Goal: Contribute content

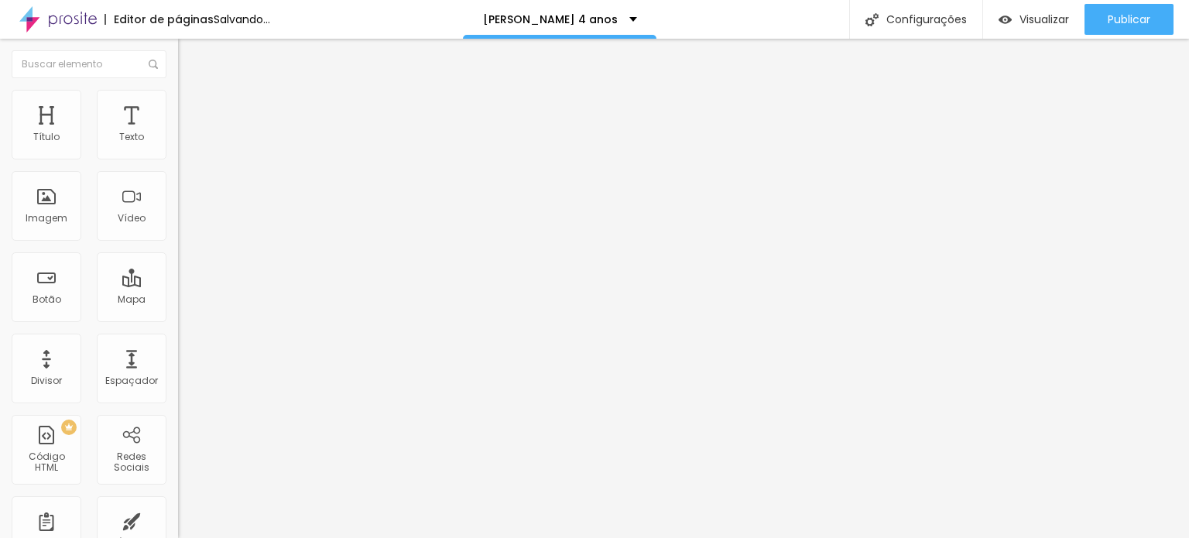
click at [178, 146] on input "Cia Lúdica - Recreação Infantil e Casa de Festas [GEOGRAPHIC_DATA]" at bounding box center [271, 137] width 186 height 15
type input "c"
type input "cia lúdica viva open mall"
click at [178, 105] on li "Avançado" at bounding box center [267, 112] width 178 height 15
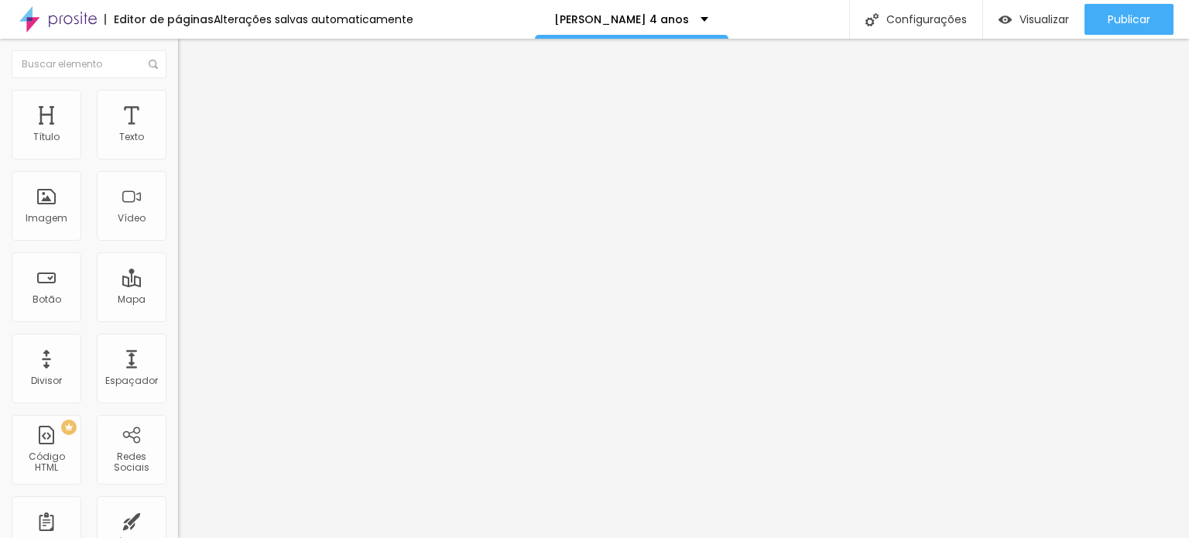
click at [192, 109] on span "Avançado" at bounding box center [217, 115] width 51 height 13
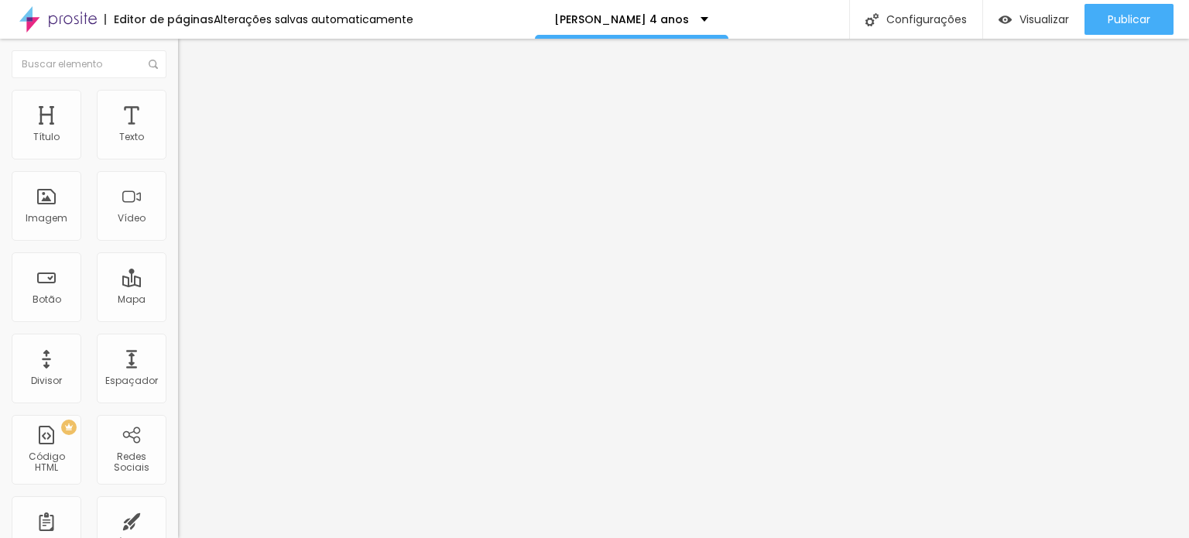
click at [178, 105] on li "Avançado" at bounding box center [267, 112] width 178 height 15
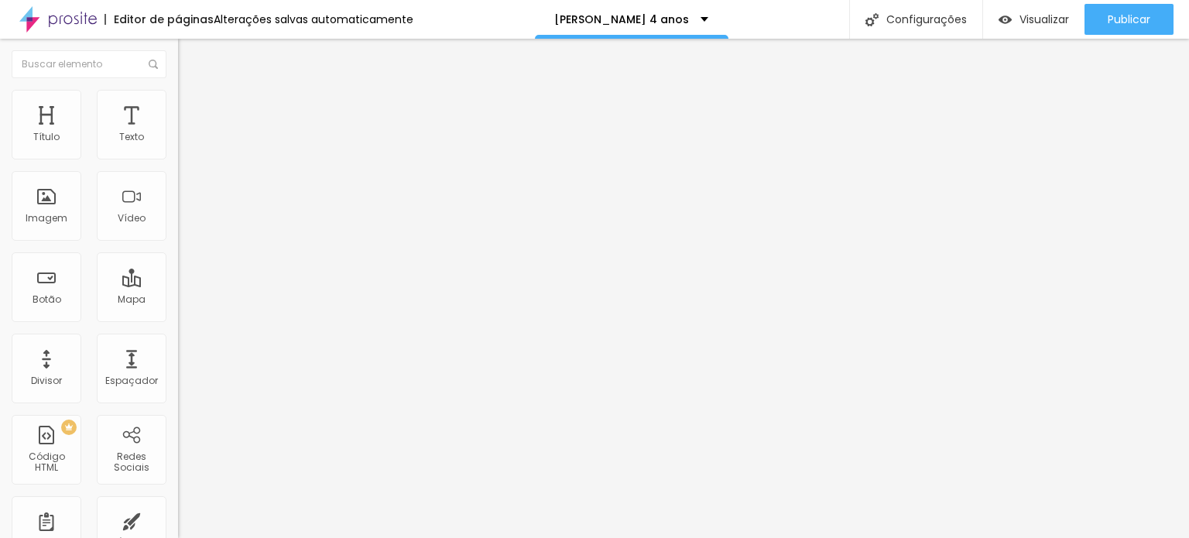
click at [178, 105] on li "Avançado" at bounding box center [267, 112] width 178 height 15
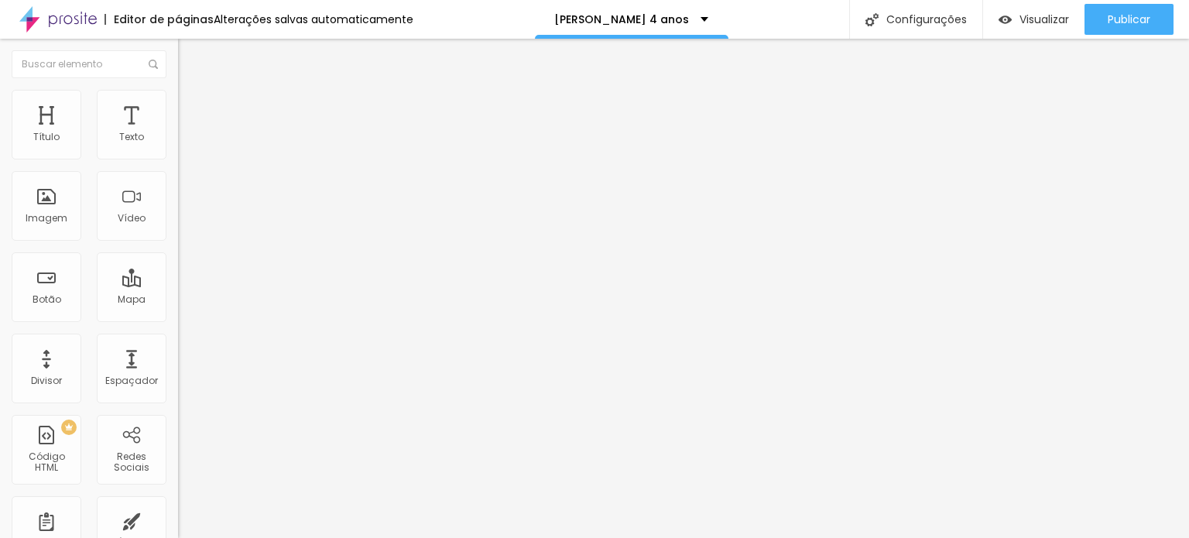
click at [178, 105] on li "Avançado" at bounding box center [267, 112] width 178 height 15
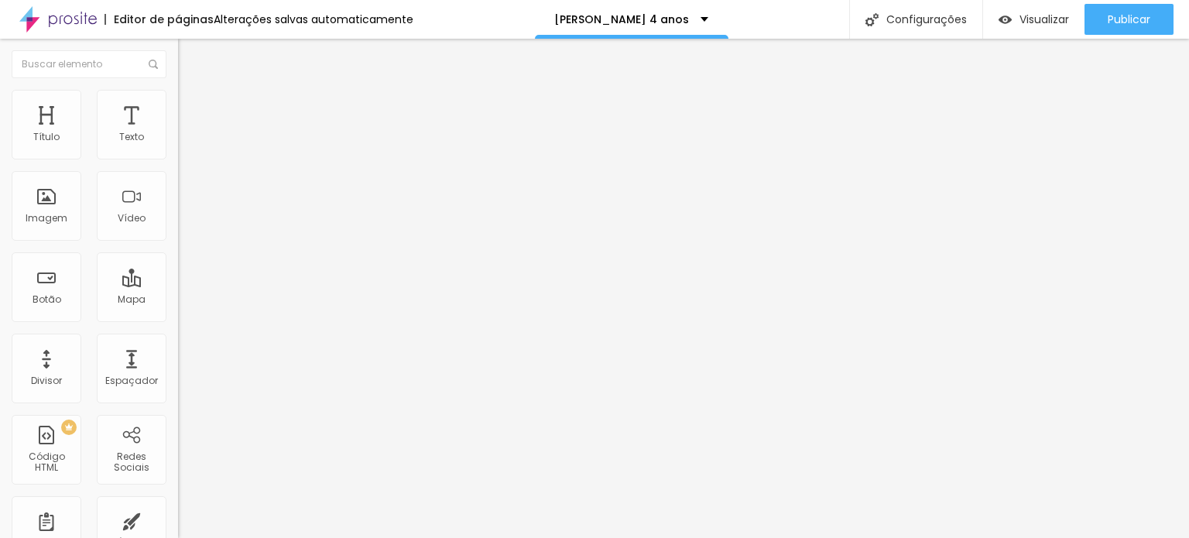
click at [192, 109] on span "Avançado" at bounding box center [217, 115] width 51 height 13
drag, startPoint x: 133, startPoint y: 341, endPoint x: 139, endPoint y: 364, distance: 23.9
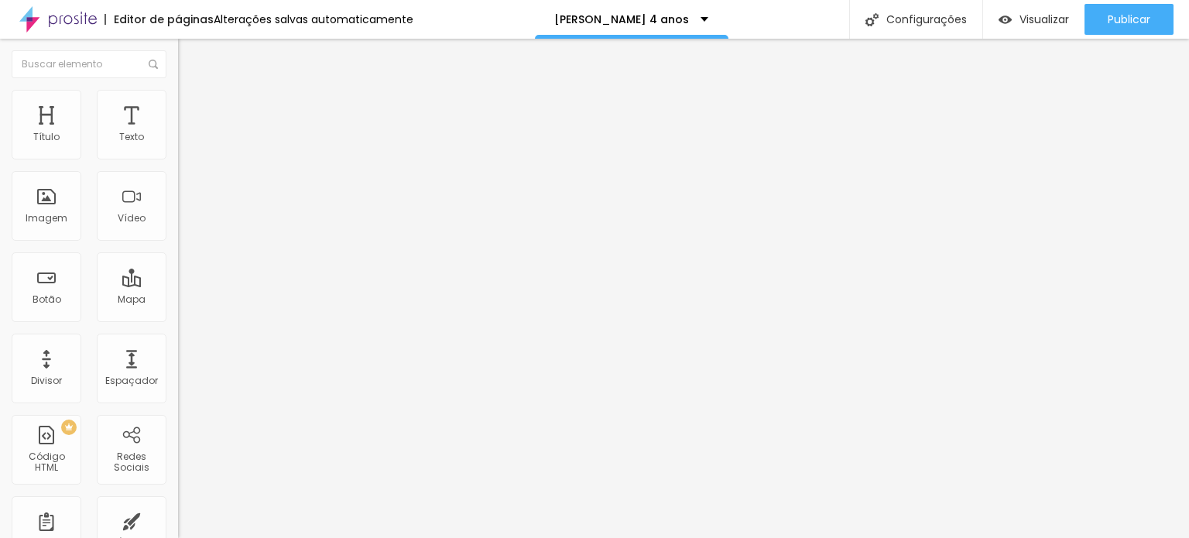
drag, startPoint x: 139, startPoint y: 386, endPoint x: 139, endPoint y: 377, distance: 9.3
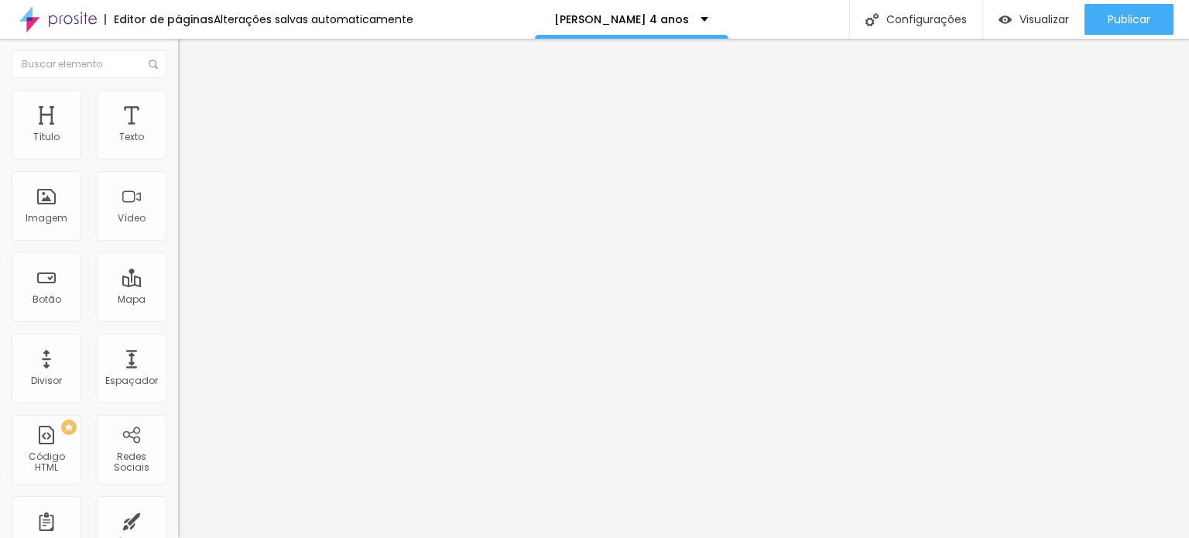
click at [192, 109] on span "Avançado" at bounding box center [217, 115] width 51 height 13
click at [178, 105] on img at bounding box center [185, 112] width 14 height 14
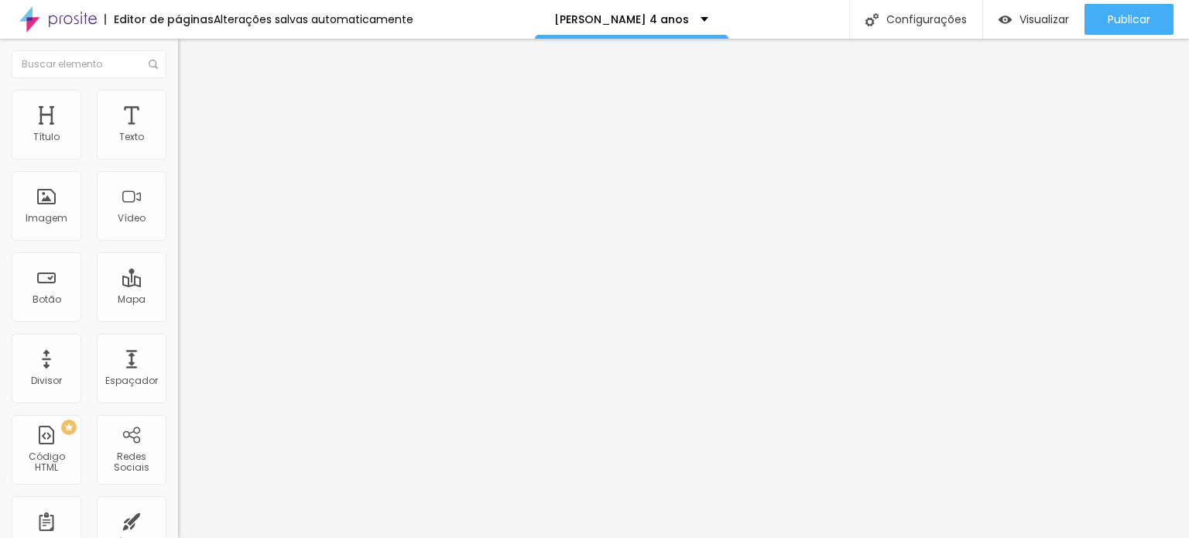
click at [178, 105] on img at bounding box center [185, 112] width 14 height 14
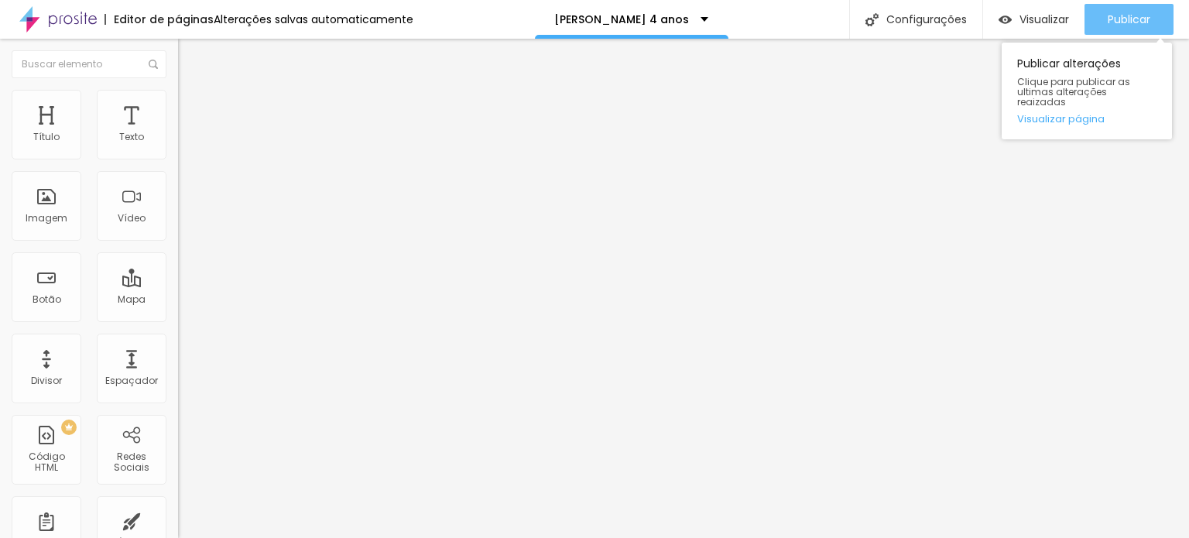
click at [1148, 27] on div "Publicar" at bounding box center [1129, 19] width 43 height 31
click at [1133, 16] on span "Publicar" at bounding box center [1129, 19] width 43 height 12
click at [1118, 16] on span "Publicar" at bounding box center [1129, 19] width 43 height 12
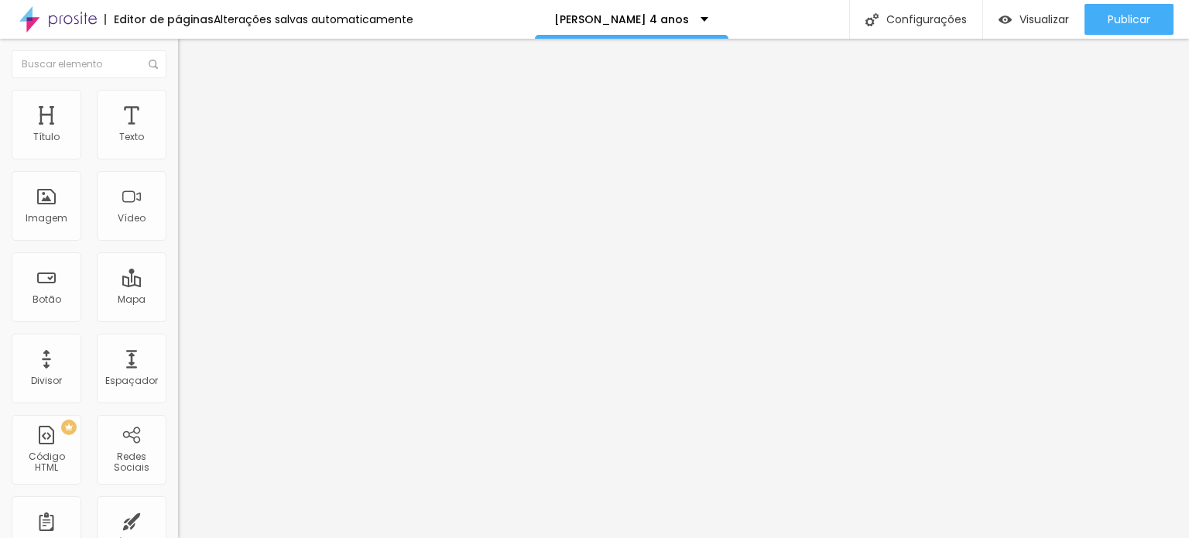
click at [192, 110] on span "Avançado" at bounding box center [217, 115] width 51 height 13
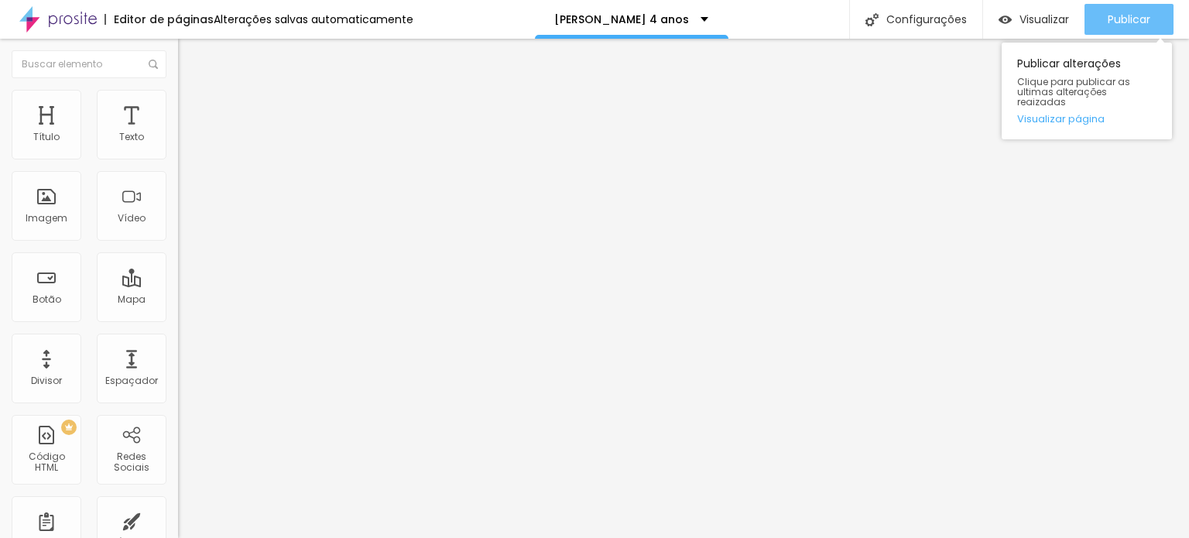
click at [1117, 13] on span "Publicar" at bounding box center [1129, 19] width 43 height 12
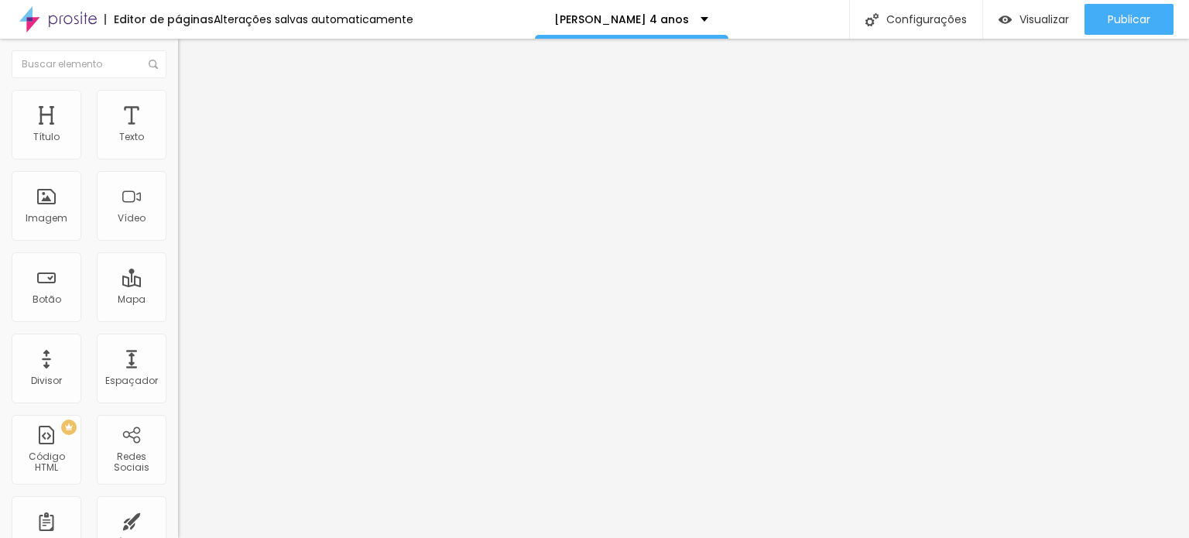
click at [178, 153] on div at bounding box center [267, 148] width 178 height 12
click at [178, 229] on button "button" at bounding box center [189, 221] width 22 height 16
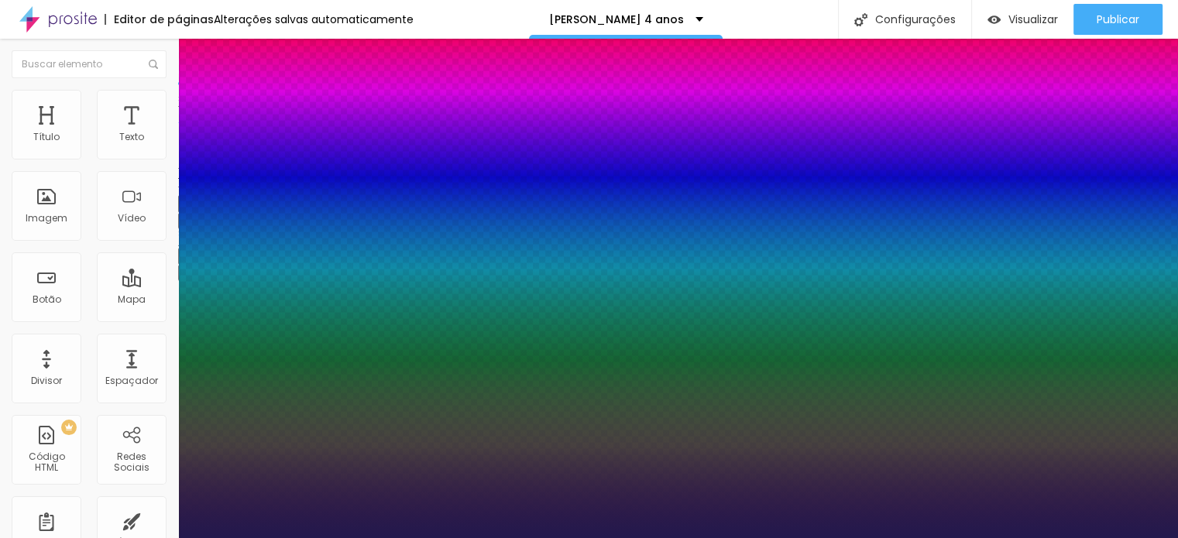
type input "1"
type input "32"
type input "1"
type input "33"
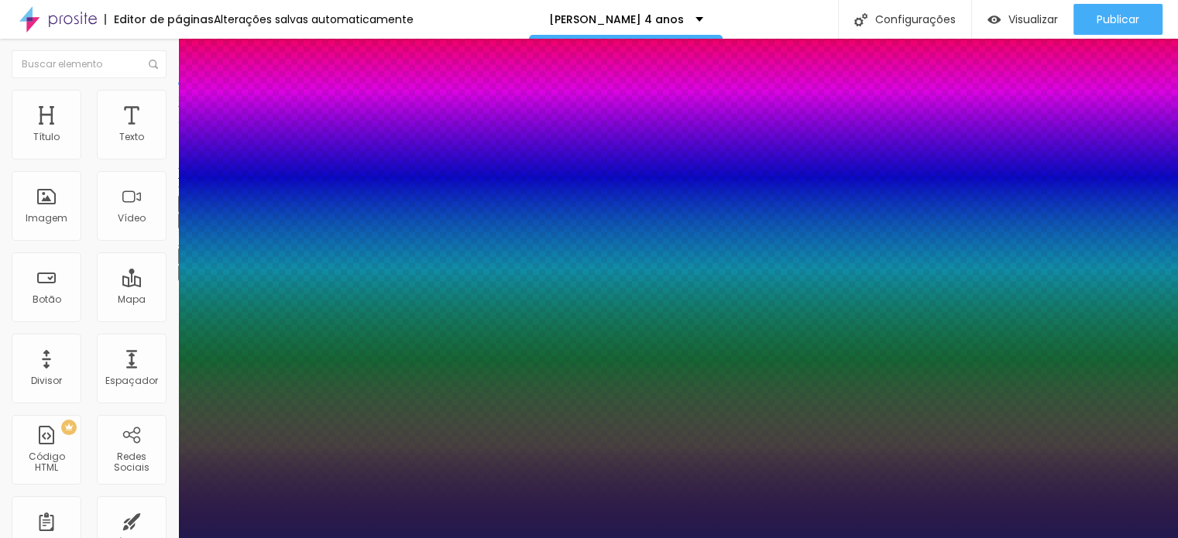
type input "33"
type input "1"
type input "35"
type input "1"
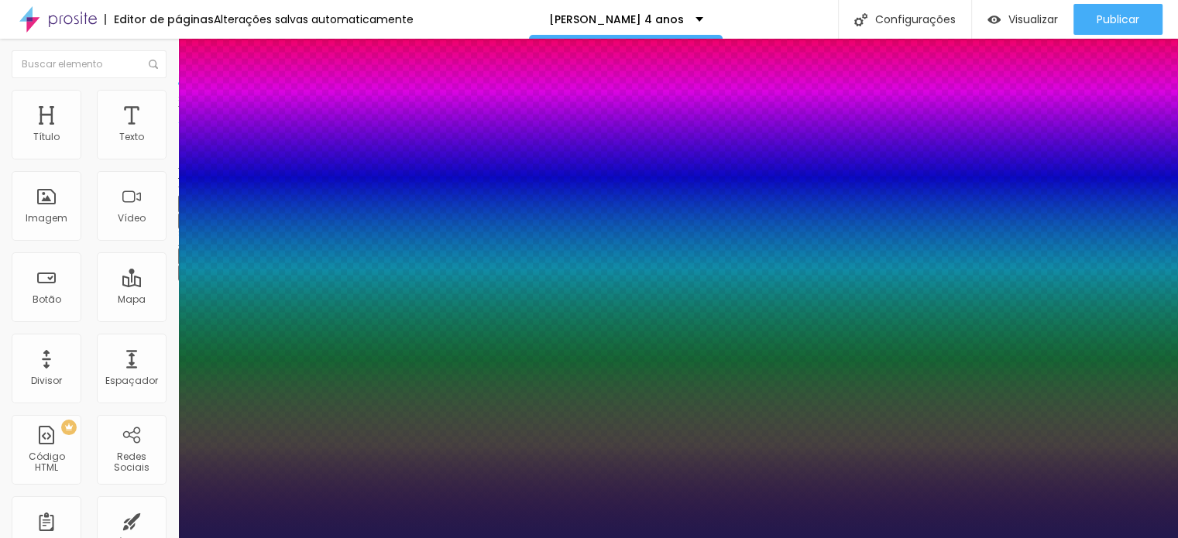
type input "36"
type input "1"
type input "38"
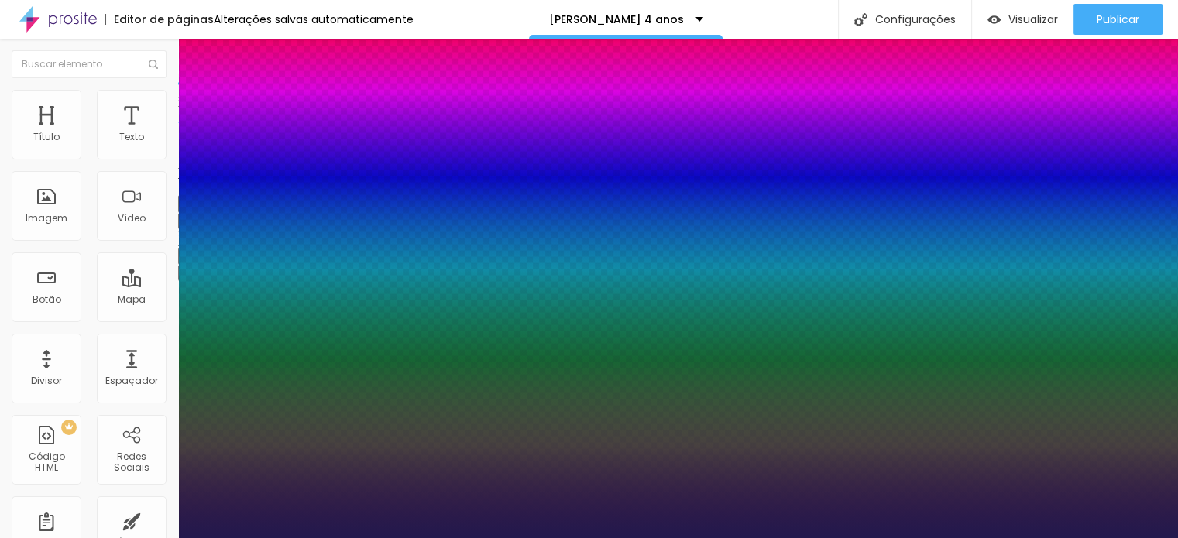
type input "1"
type input "39"
type input "1"
type input "40"
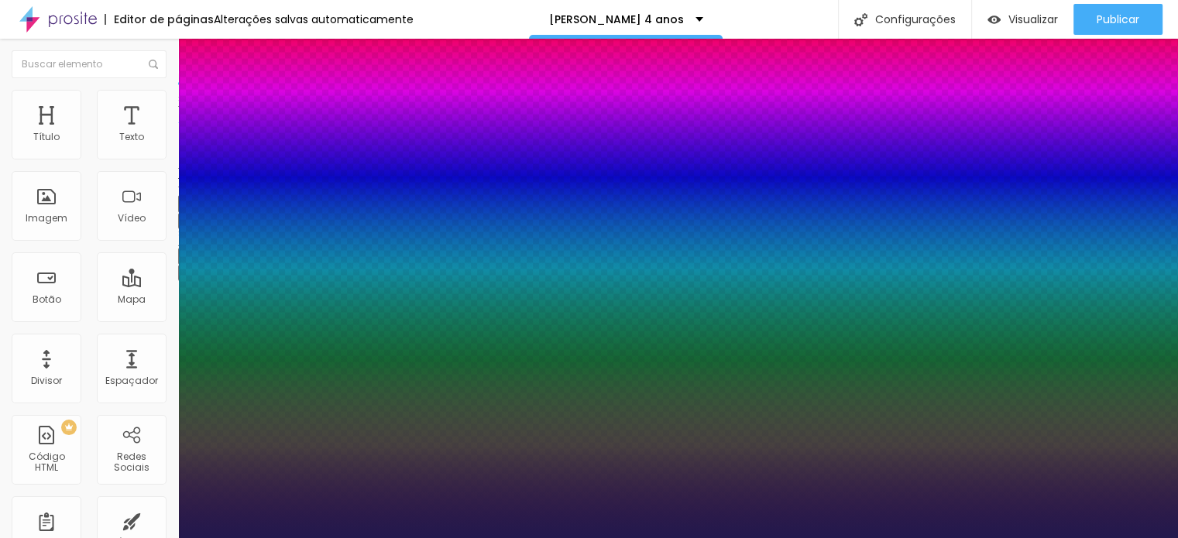
type input "40"
type input "1"
drag, startPoint x: 228, startPoint y: 433, endPoint x: 238, endPoint y: 431, distance: 10.2
type input "40"
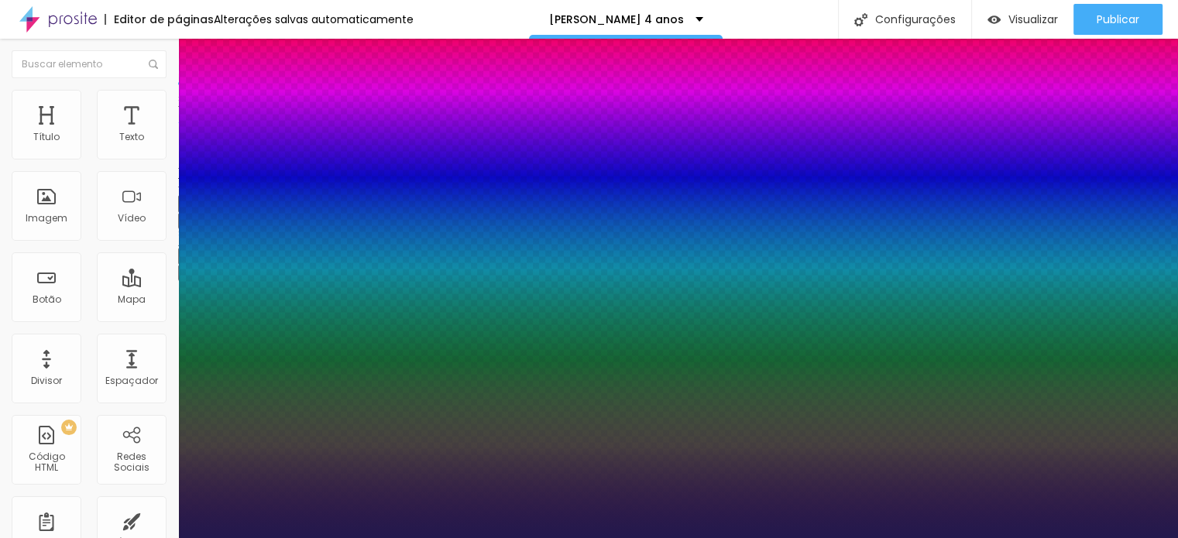
type input "1"
click at [1051, 537] on div at bounding box center [589, 538] width 1178 height 0
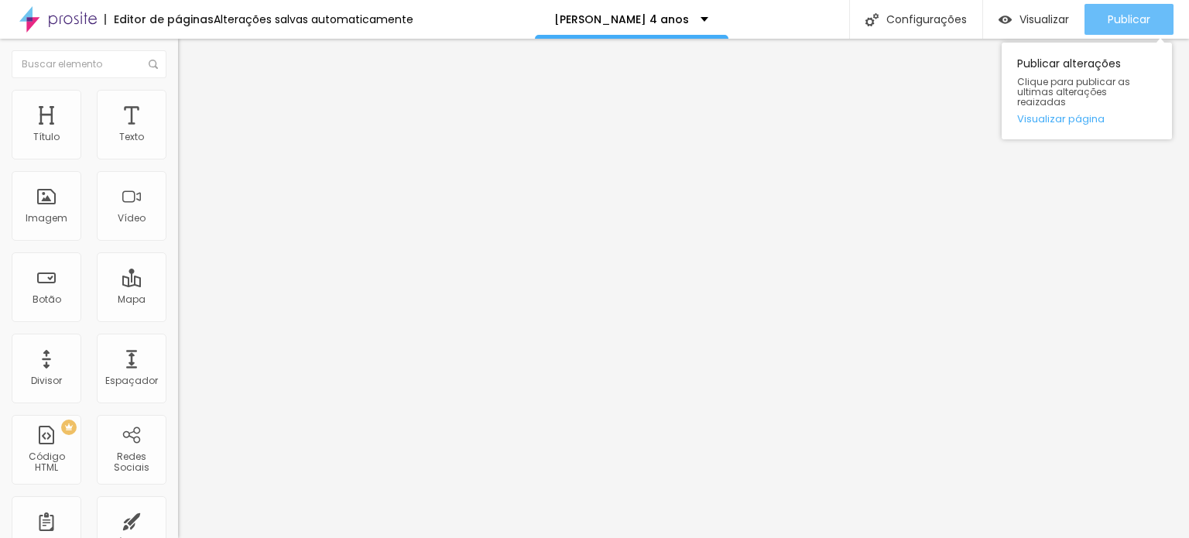
click at [1108, 17] on span "Publicar" at bounding box center [1129, 19] width 43 height 12
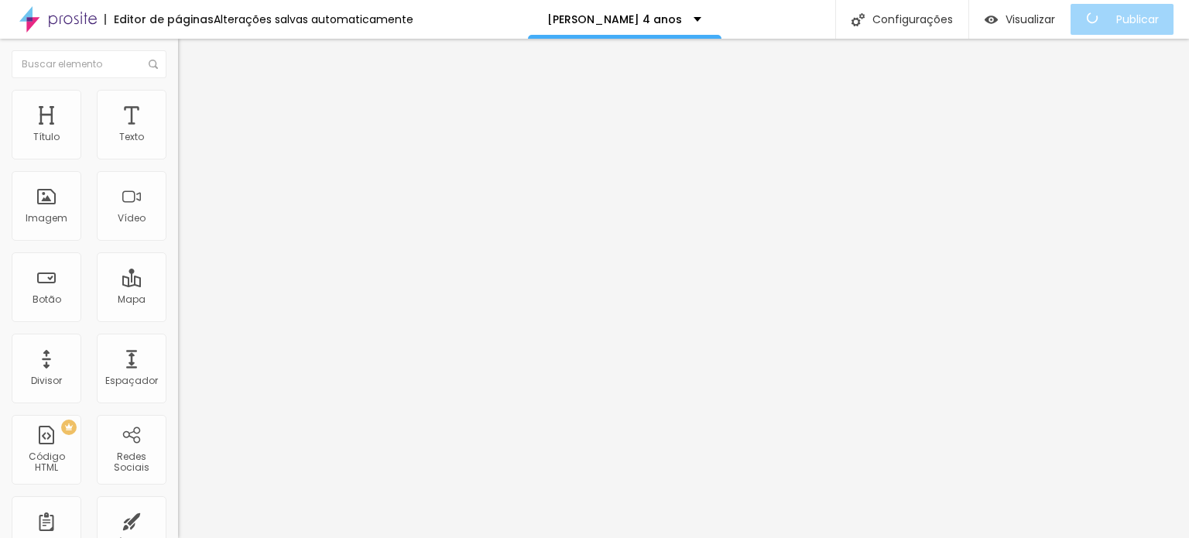
click at [178, 105] on img at bounding box center [185, 112] width 14 height 14
type input "5"
type input "10"
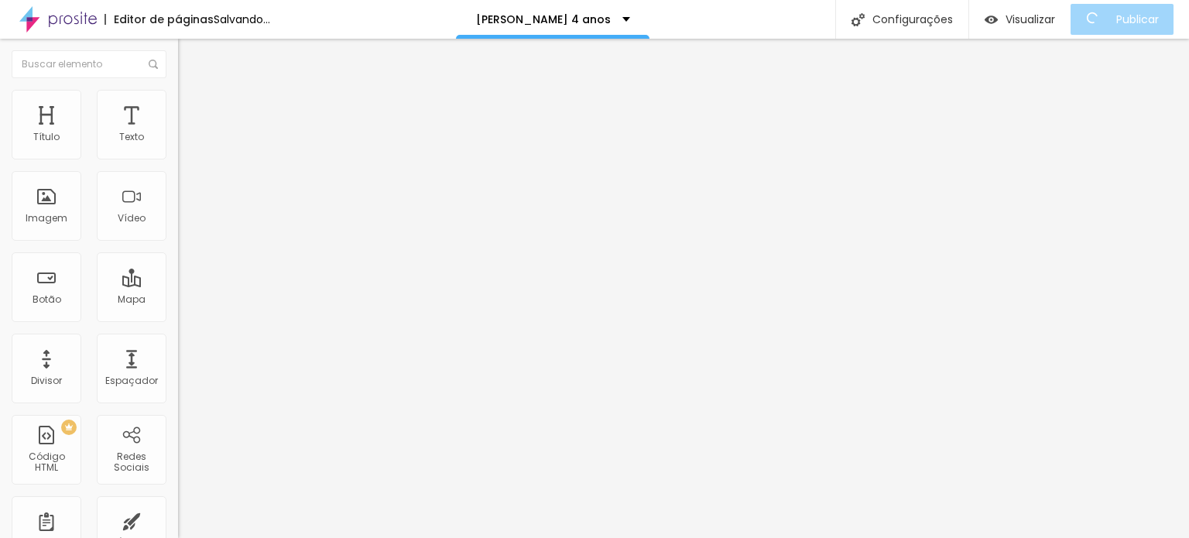
drag, startPoint x: 36, startPoint y: 149, endPoint x: 67, endPoint y: 152, distance: 31.9
type input "10"
click at [178, 300] on input "range" at bounding box center [228, 306] width 100 height 12
type input "204"
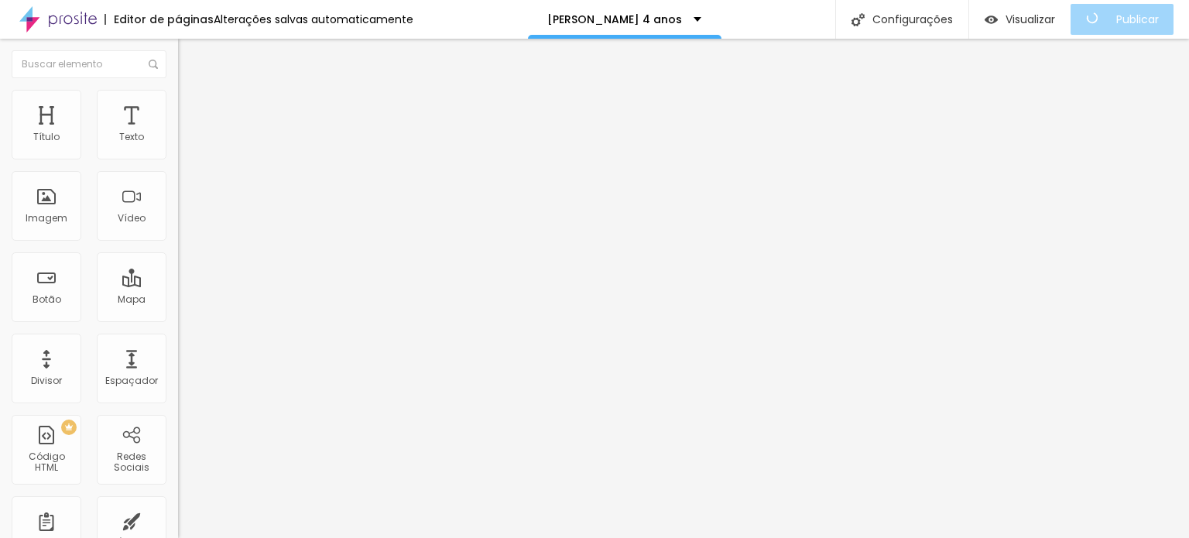
type input "219"
type input "189"
type input "184"
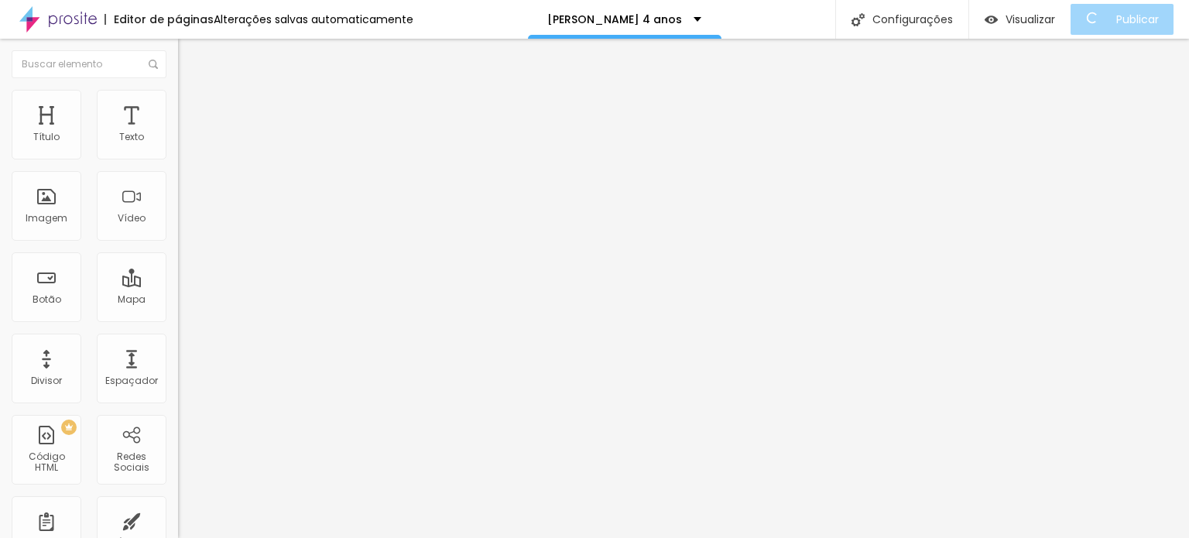
type input "184"
drag, startPoint x: 29, startPoint y: 183, endPoint x: 56, endPoint y: 182, distance: 27.1
type input "179"
click at [178, 520] on input "range" at bounding box center [228, 526] width 100 height 12
type input "179"
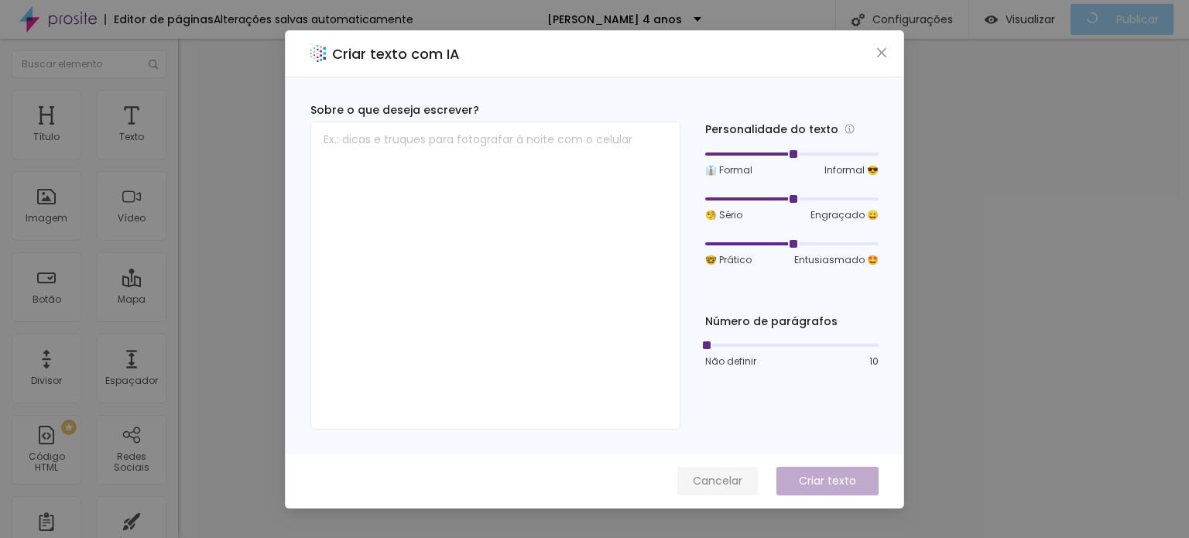
click at [717, 473] on span "Cancelar" at bounding box center [718, 481] width 50 height 16
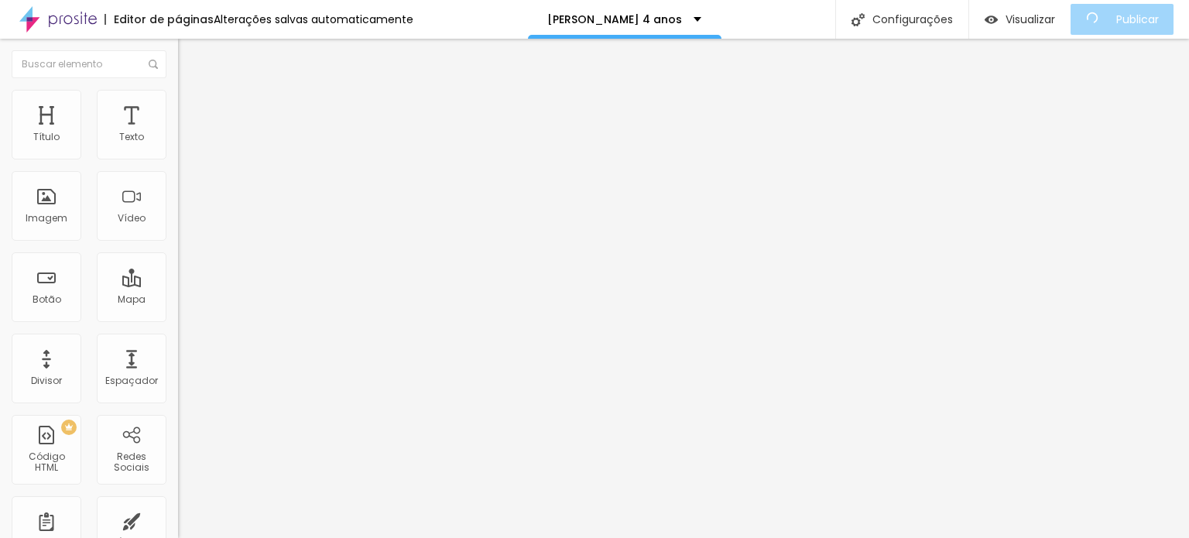
click at [192, 105] on span "Estilo" at bounding box center [204, 100] width 24 height 13
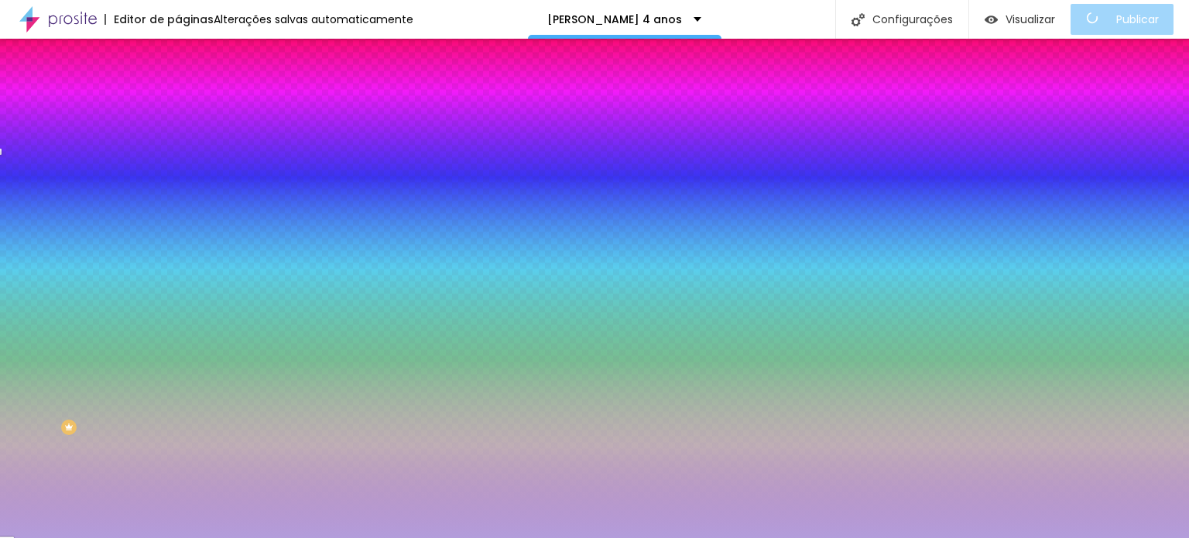
click at [178, 90] on li "Conteúdo" at bounding box center [267, 81] width 178 height 15
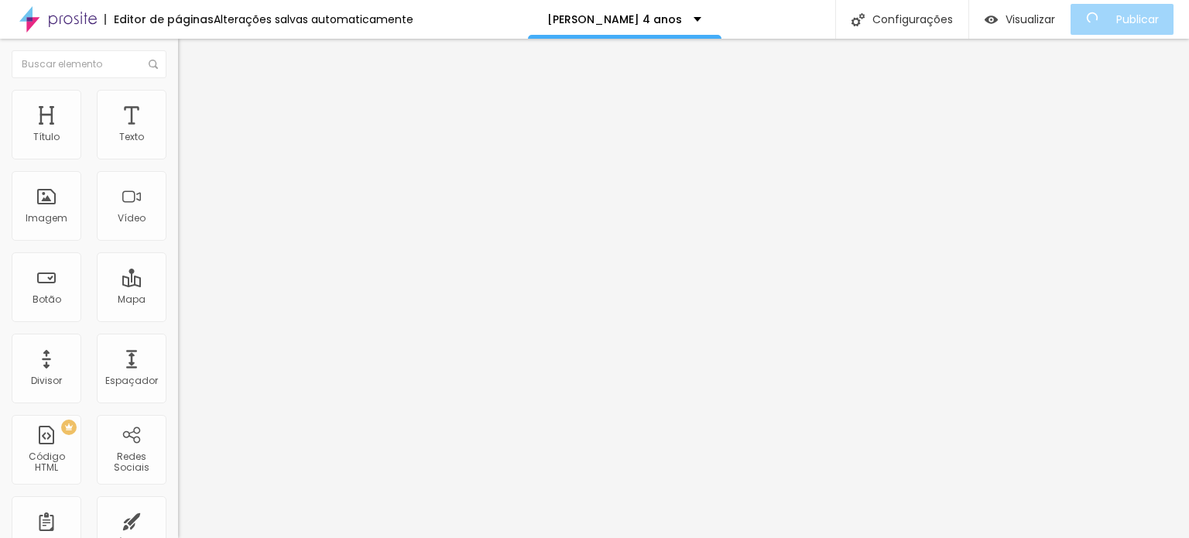
click at [178, 140] on div "Modo Encaixotado Encaixotado Completo" at bounding box center [267, 142] width 178 height 43
click at [178, 141] on span "Encaixotado" at bounding box center [208, 134] width 60 height 13
click at [178, 165] on span "Completo" at bounding box center [201, 158] width 47 height 13
click at [191, 165] on span "Completo" at bounding box center [214, 158] width 47 height 13
click at [178, 150] on span "Encaixotado" at bounding box center [208, 143] width 60 height 13
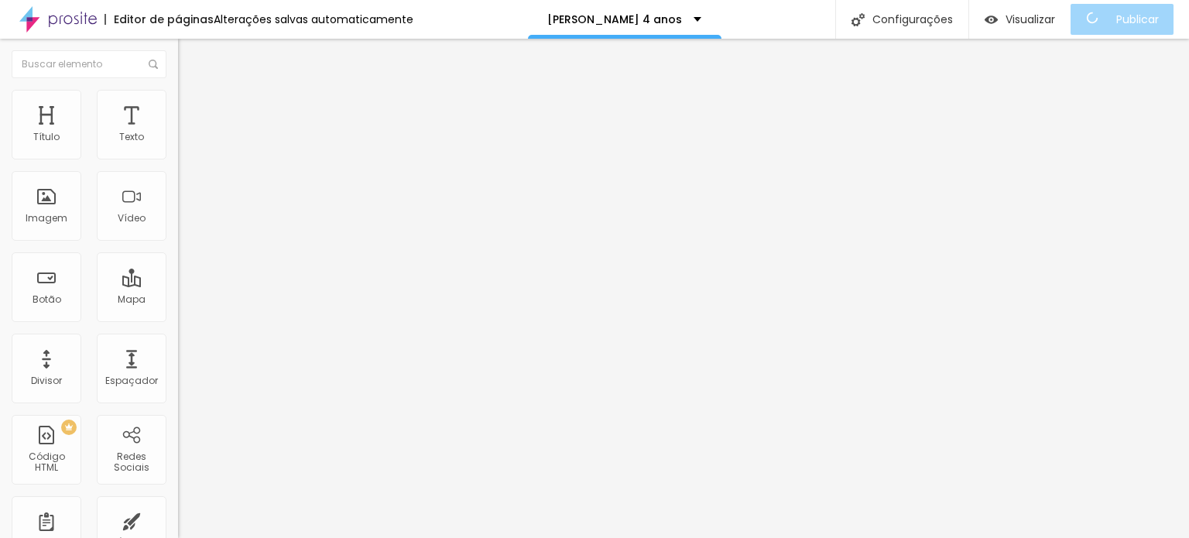
click at [192, 109] on span "Avançado" at bounding box center [217, 115] width 51 height 13
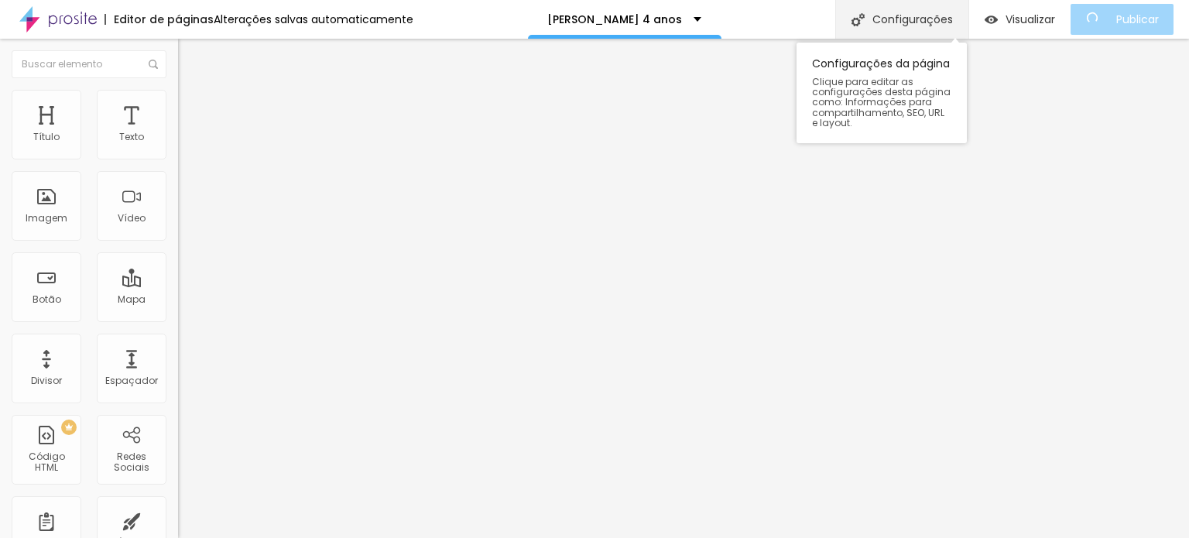
click at [893, 17] on div "Configurações" at bounding box center [901, 19] width 133 height 39
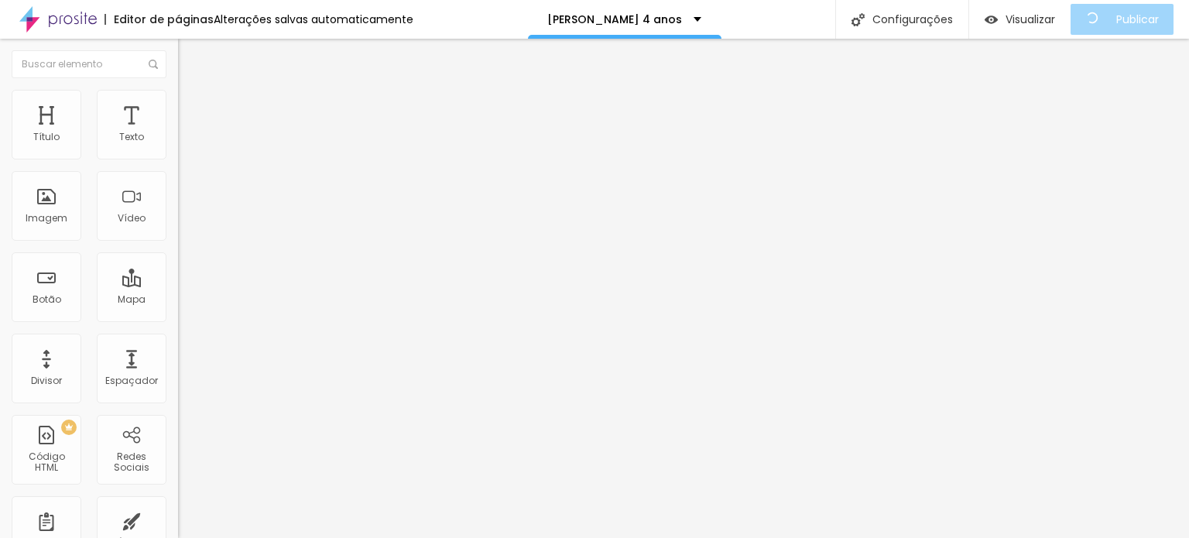
drag, startPoint x: 489, startPoint y: 400, endPoint x: 412, endPoint y: 364, distance: 85.2
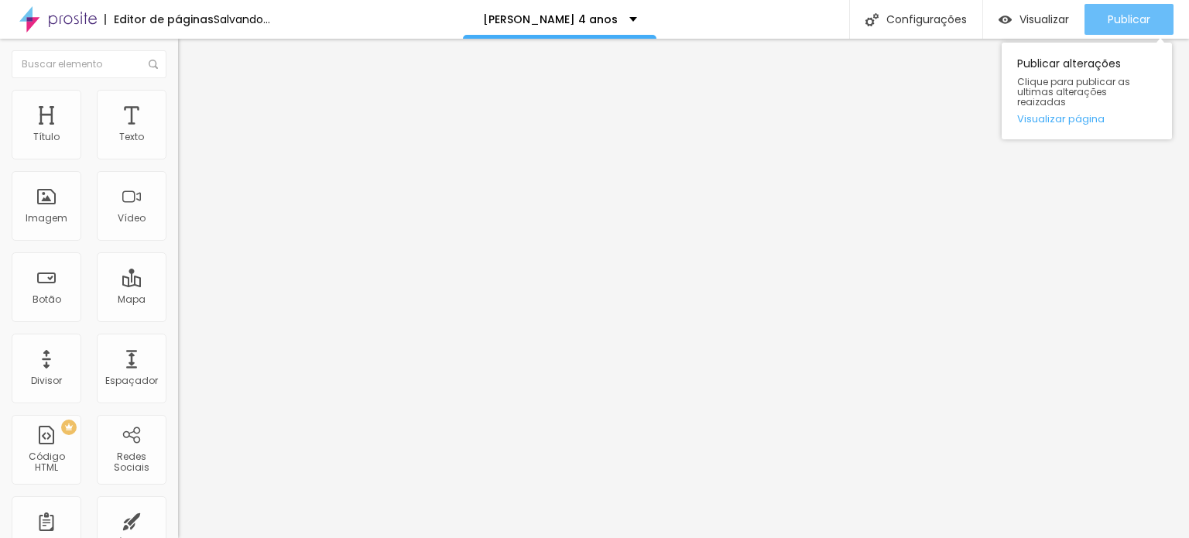
click at [1118, 14] on span "Publicar" at bounding box center [1129, 19] width 43 height 12
